Goal: Information Seeking & Learning: Learn about a topic

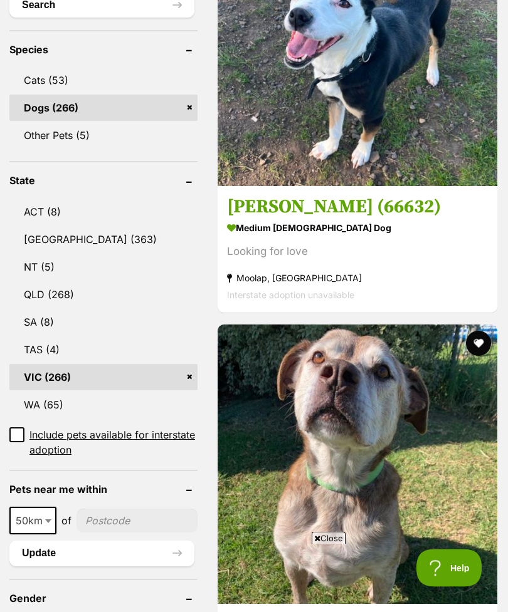
click at [16, 428] on input "Include pets available for interstate adoption" at bounding box center [16, 435] width 15 height 15
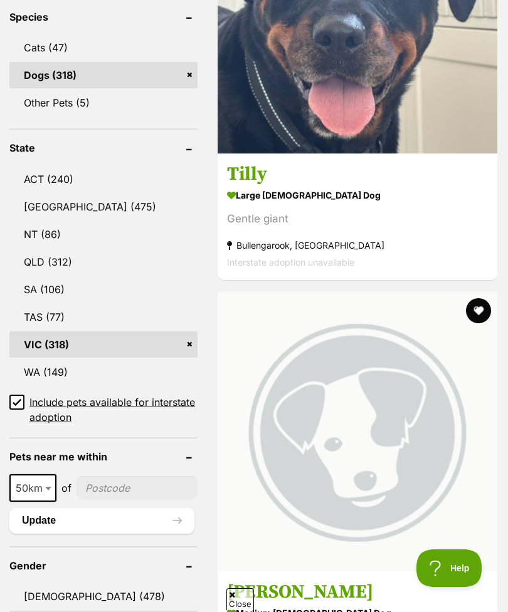
click at [22, 395] on input "Include pets available for interstate adoption" at bounding box center [16, 402] width 15 height 15
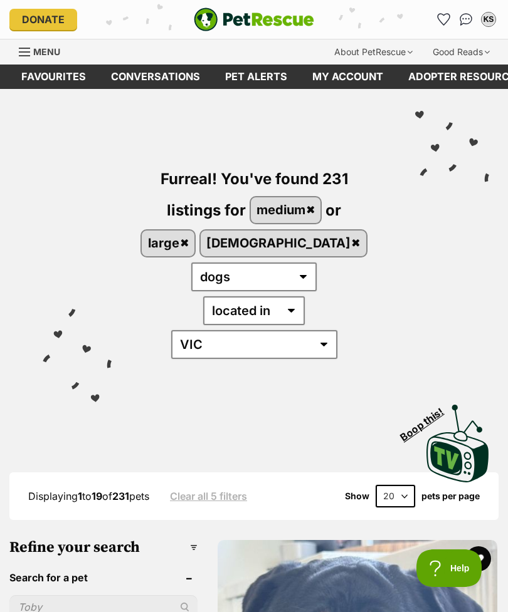
click at [440, 19] on icon "Favourites" at bounding box center [443, 19] width 12 height 11
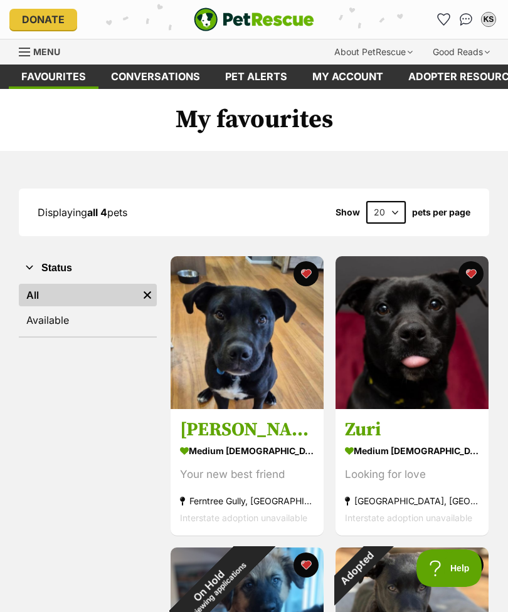
click at [30, 50] on div "Menu" at bounding box center [25, 52] width 13 height 10
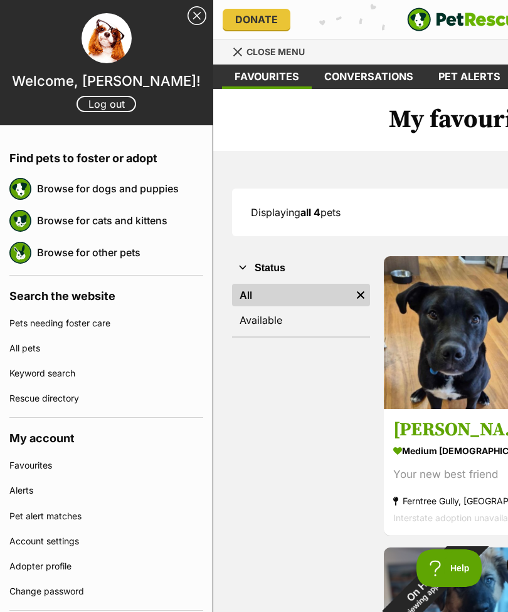
click at [158, 189] on link "Browse for dogs and puppies" at bounding box center [120, 188] width 166 height 26
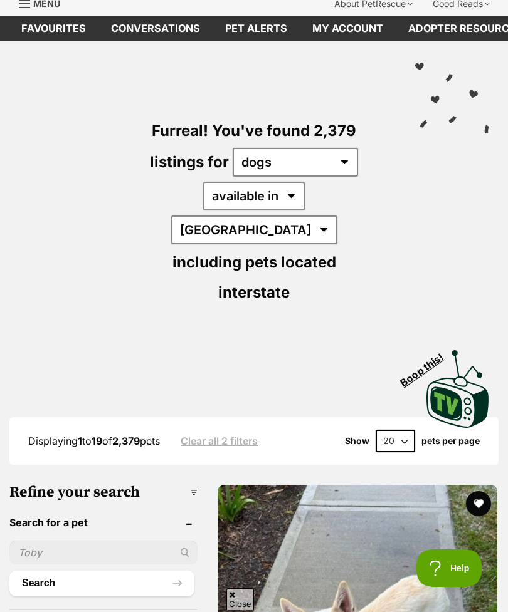
scroll to position [159, 0]
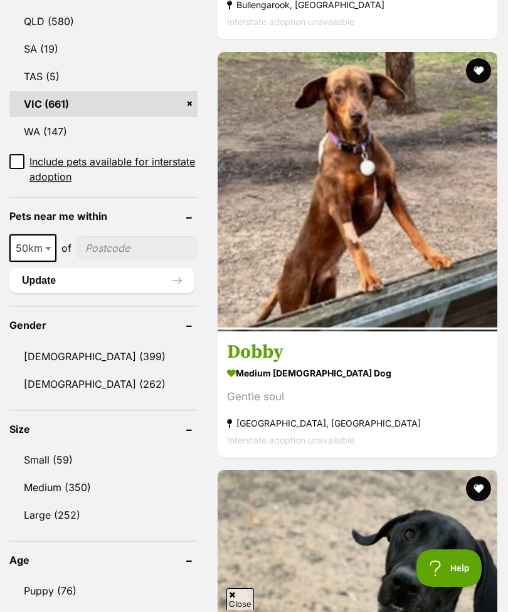
scroll to position [856, 0]
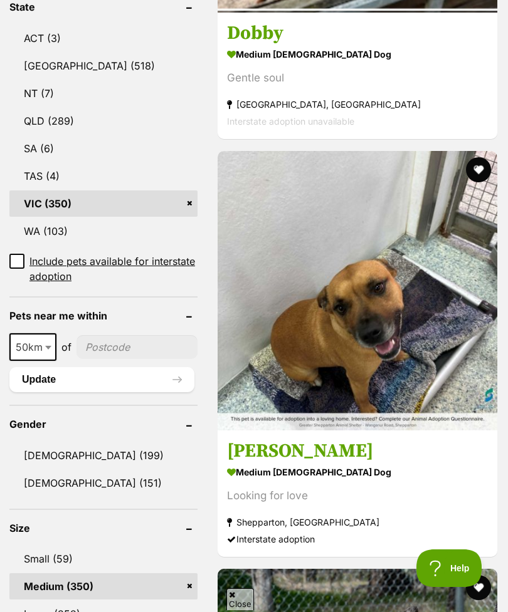
scroll to position [775, 0]
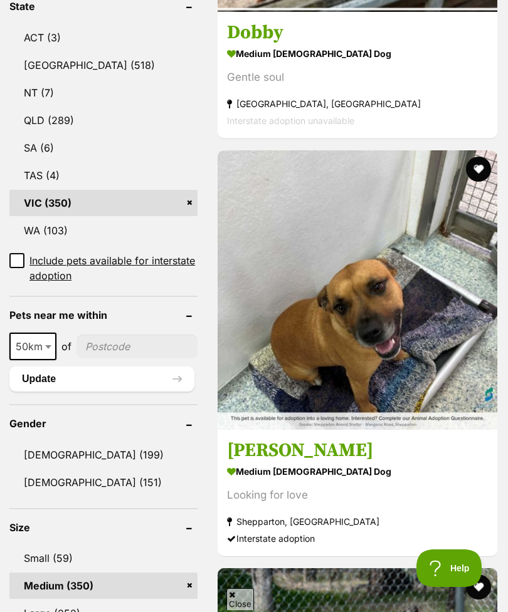
click at [76, 600] on link "Large (252)" at bounding box center [103, 613] width 188 height 26
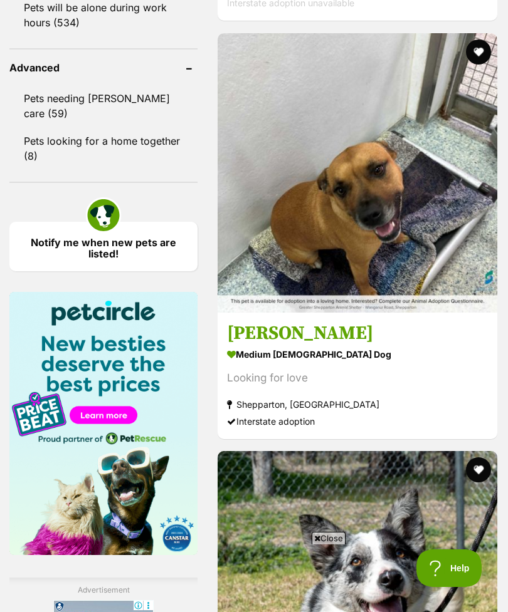
scroll to position [1736, 0]
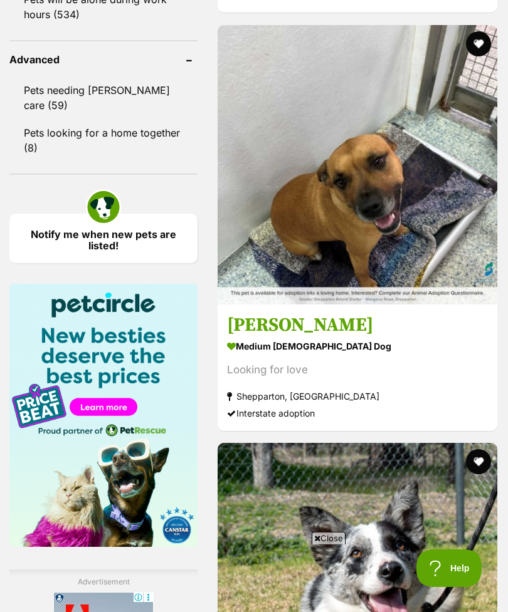
click at [397, 378] on div "Looking for love" at bounding box center [357, 370] width 261 height 17
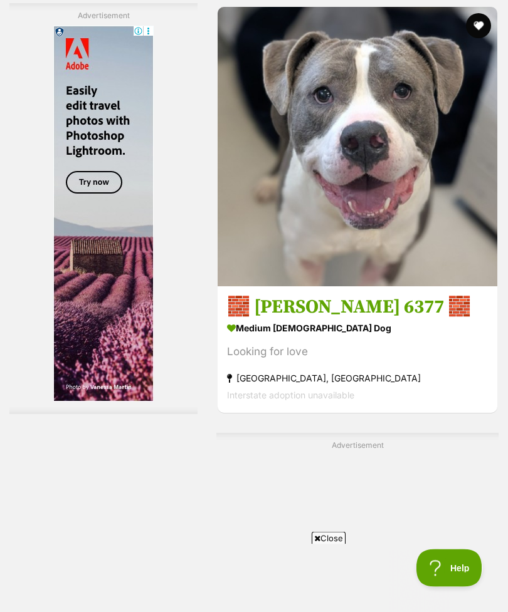
scroll to position [2591, 0]
click at [378, 360] on div "Looking for love" at bounding box center [357, 351] width 261 height 17
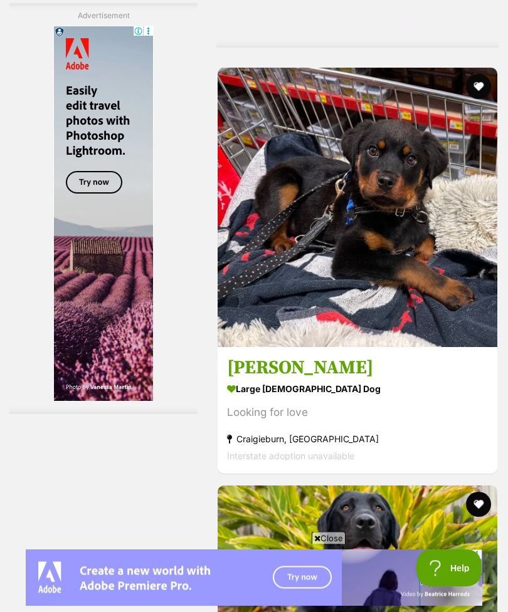
scroll to position [3276, 0]
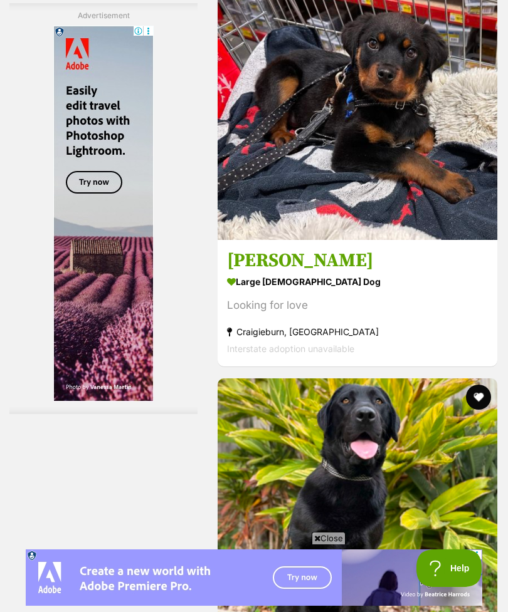
click at [384, 357] on section "large male Dog Looking for love Craigieburn, VIC Interstate adoption unavailable" at bounding box center [357, 315] width 261 height 85
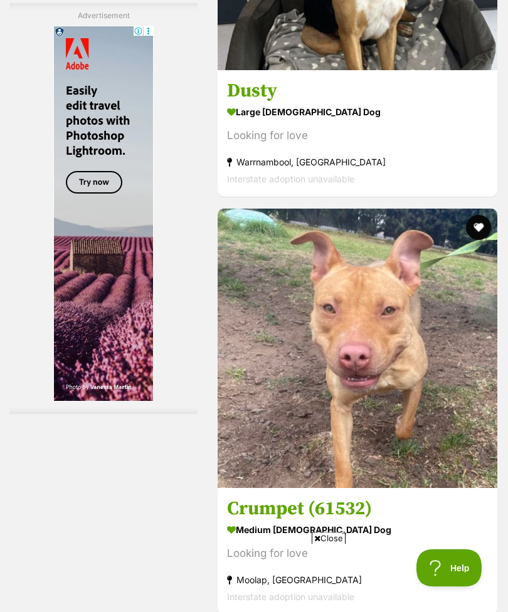
scroll to position [6464, 0]
click at [422, 187] on section "large male Dog Looking for love Warrnambool, VIC Interstate adoption unavailable" at bounding box center [357, 145] width 261 height 85
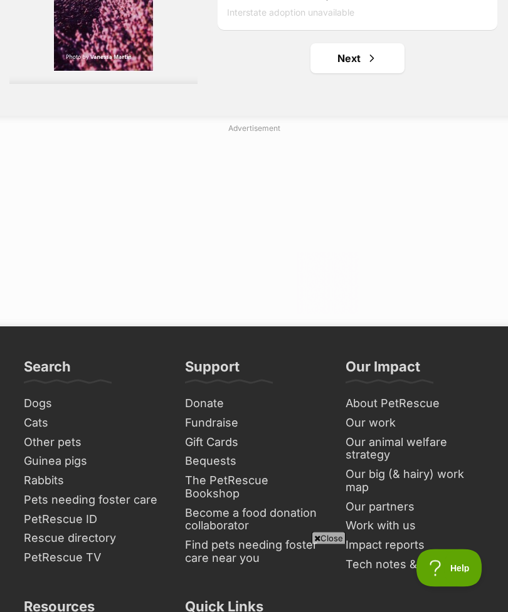
scroll to position [9579, 0]
click at [365, 66] on span "Next page" at bounding box center [371, 58] width 13 height 15
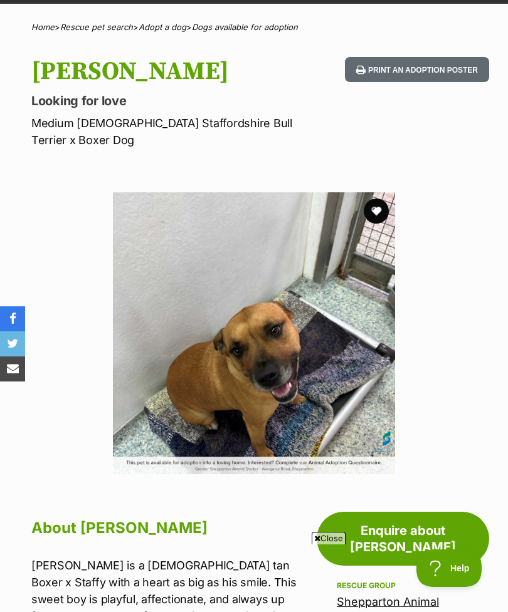
scroll to position [60, 0]
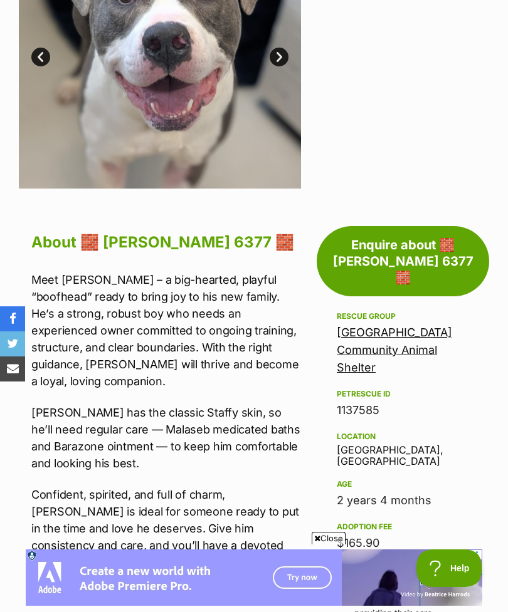
scroll to position [320, 0]
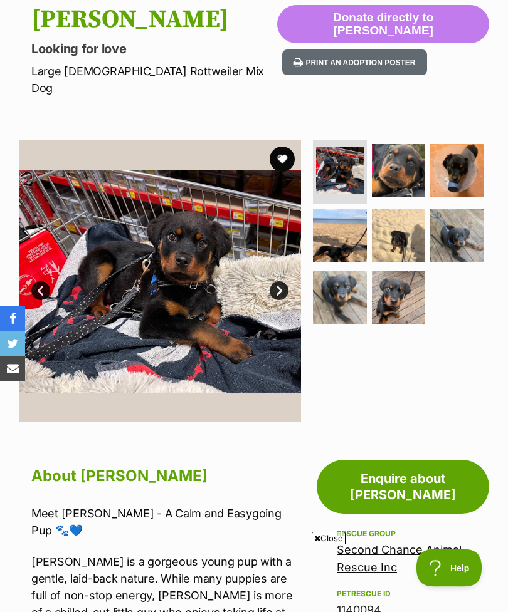
scroll to position [137, 0]
click at [391, 284] on img at bounding box center [399, 298] width 54 height 54
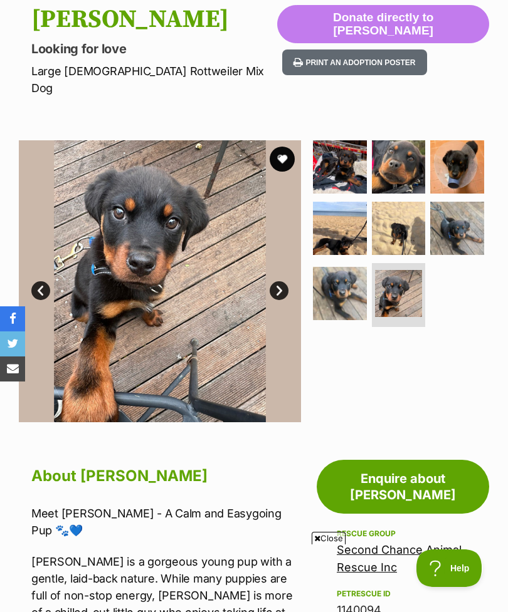
click at [345, 283] on img at bounding box center [340, 294] width 54 height 54
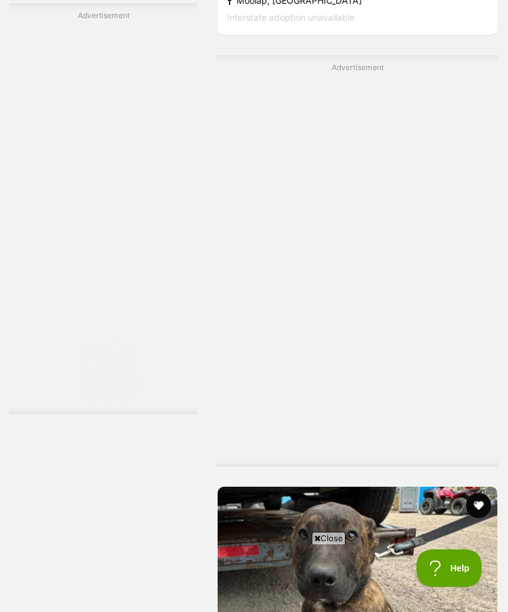
scroll to position [8357, 0]
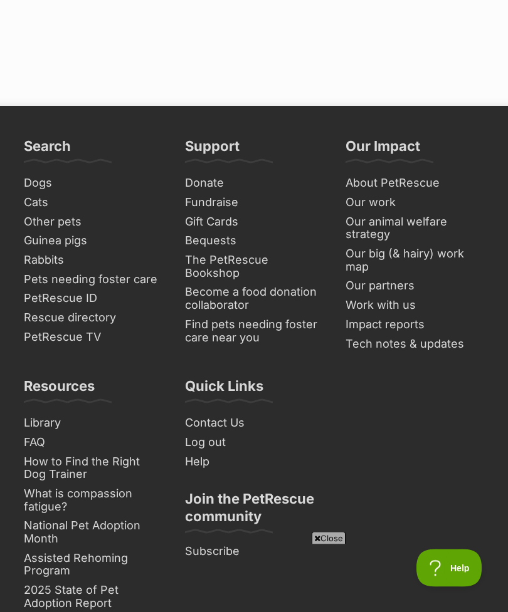
scroll to position [9859, 0]
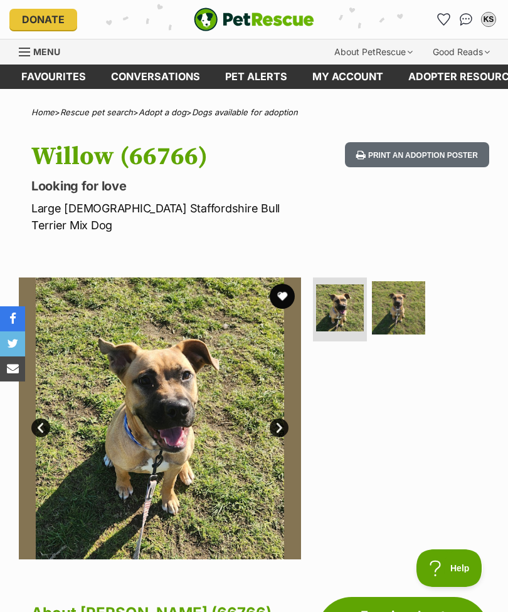
click at [401, 290] on img at bounding box center [399, 308] width 54 height 54
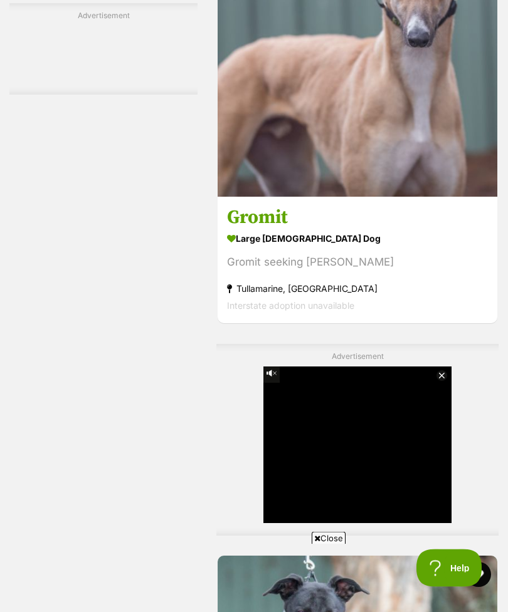
scroll to position [2837, 0]
click at [404, 271] on div "Gromit seeking Wallace" at bounding box center [357, 262] width 261 height 17
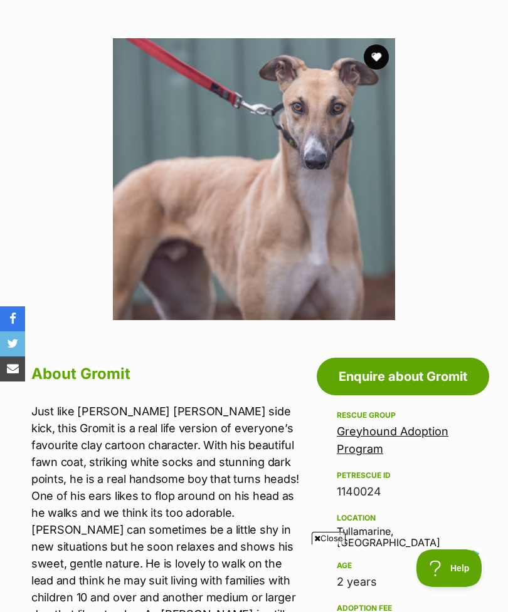
scroll to position [211, 0]
